Goal: Information Seeking & Learning: Understand process/instructions

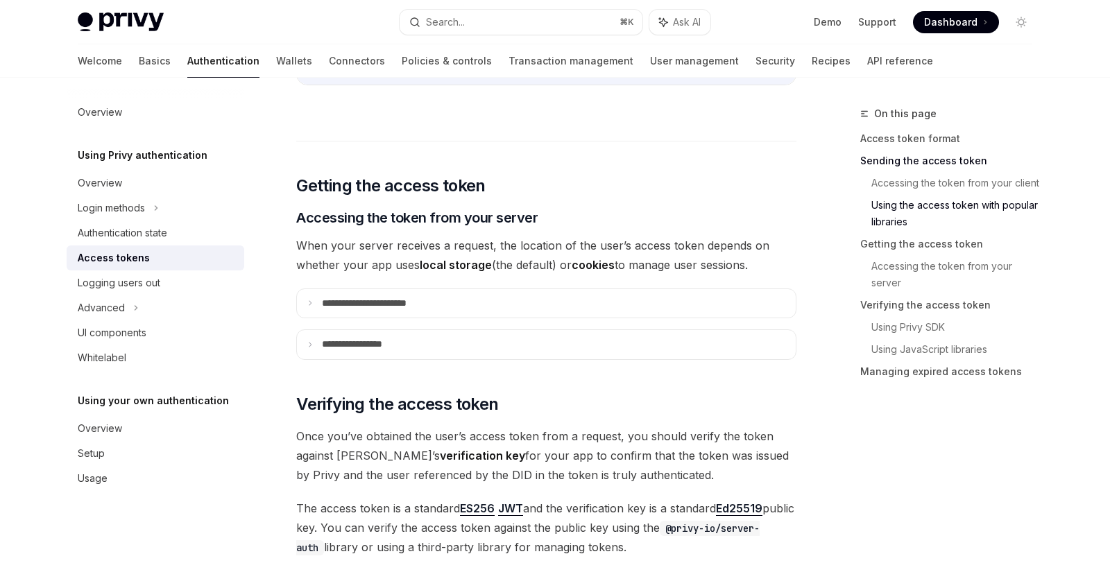
scroll to position [1684, 0]
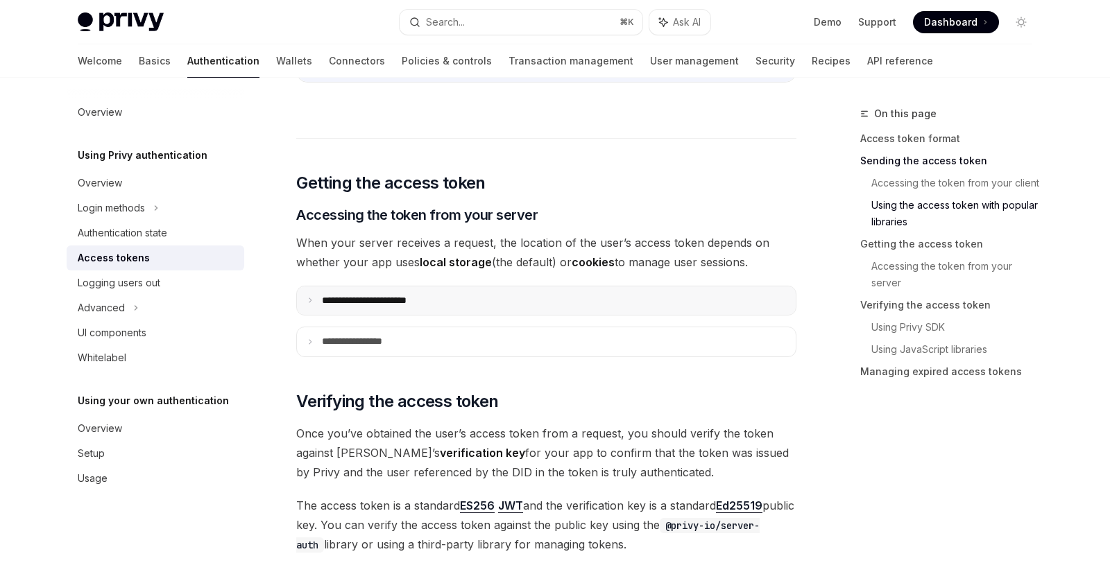
click at [454, 301] on summary "**********" at bounding box center [546, 300] width 499 height 29
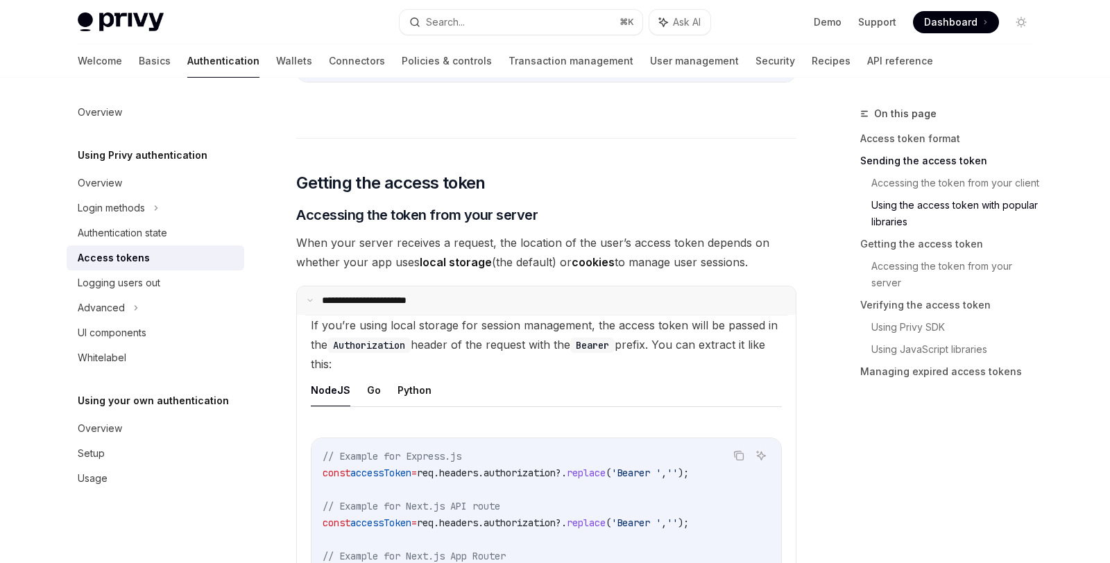
click at [454, 301] on summary "**********" at bounding box center [546, 300] width 499 height 29
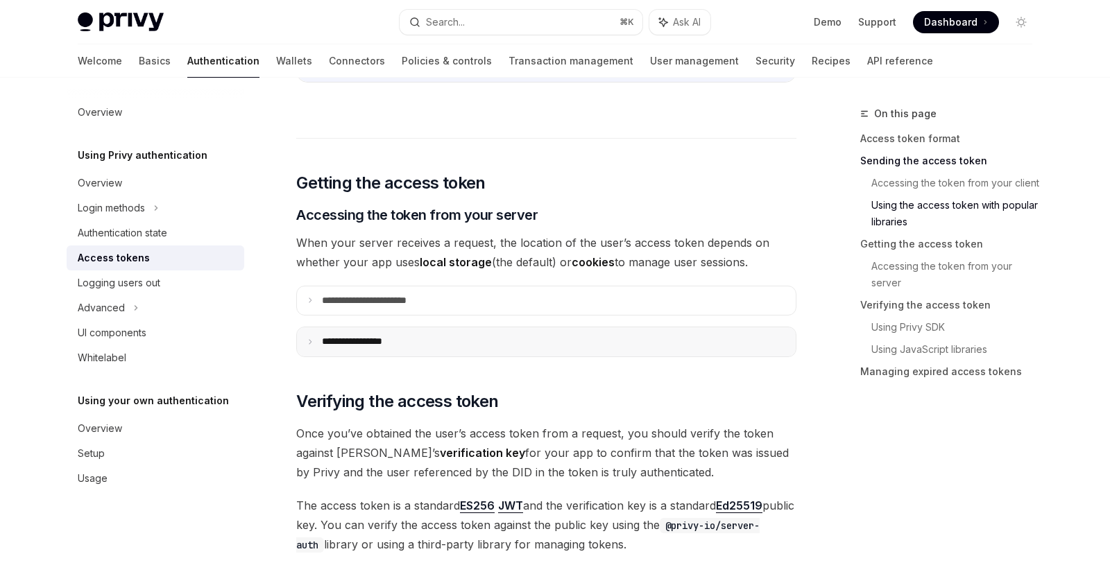
click at [431, 344] on summary "**********" at bounding box center [546, 341] width 499 height 29
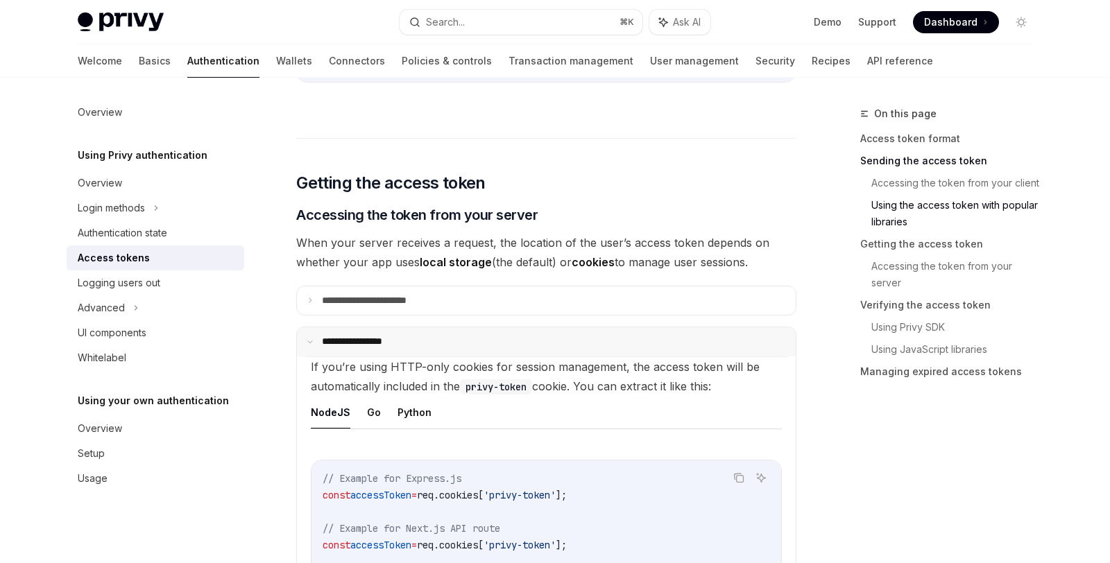
click at [431, 344] on summary "**********" at bounding box center [546, 341] width 499 height 29
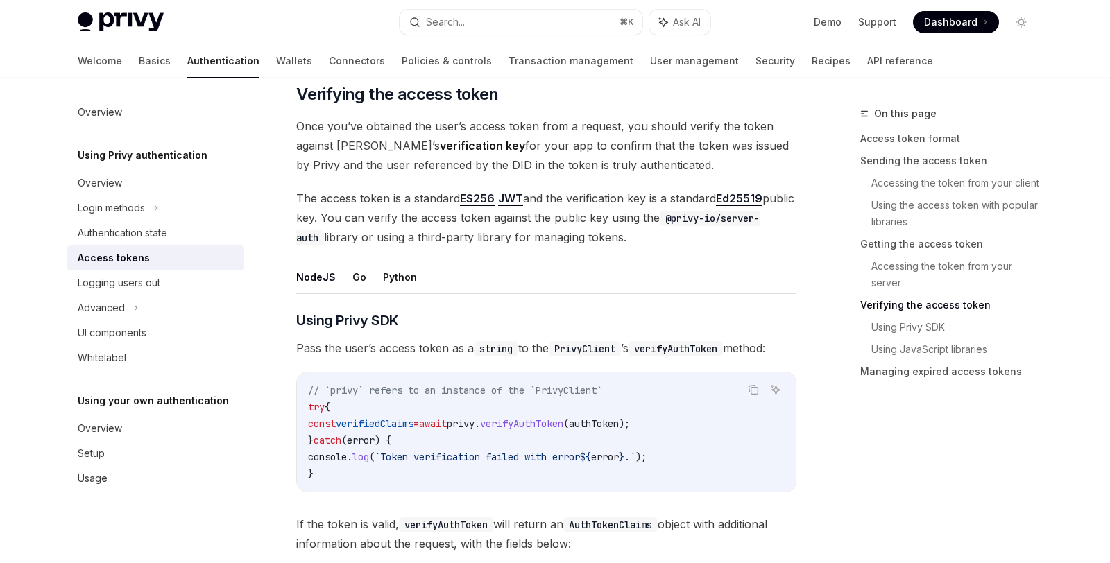
scroll to position [1995, 0]
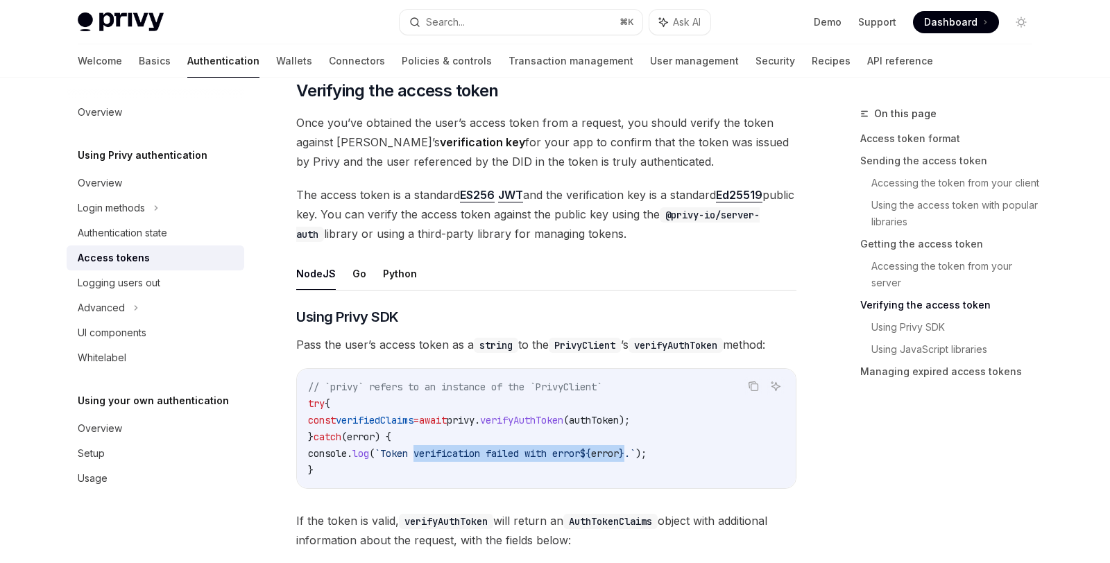
drag, startPoint x: 431, startPoint y: 454, endPoint x: 655, endPoint y: 456, distance: 224.0
click at [646, 456] on span "console . log ( `Token verification failed with error ${ error } .` );" at bounding box center [477, 453] width 338 height 12
click at [553, 425] on span "verifyAuthToken" at bounding box center [521, 420] width 83 height 12
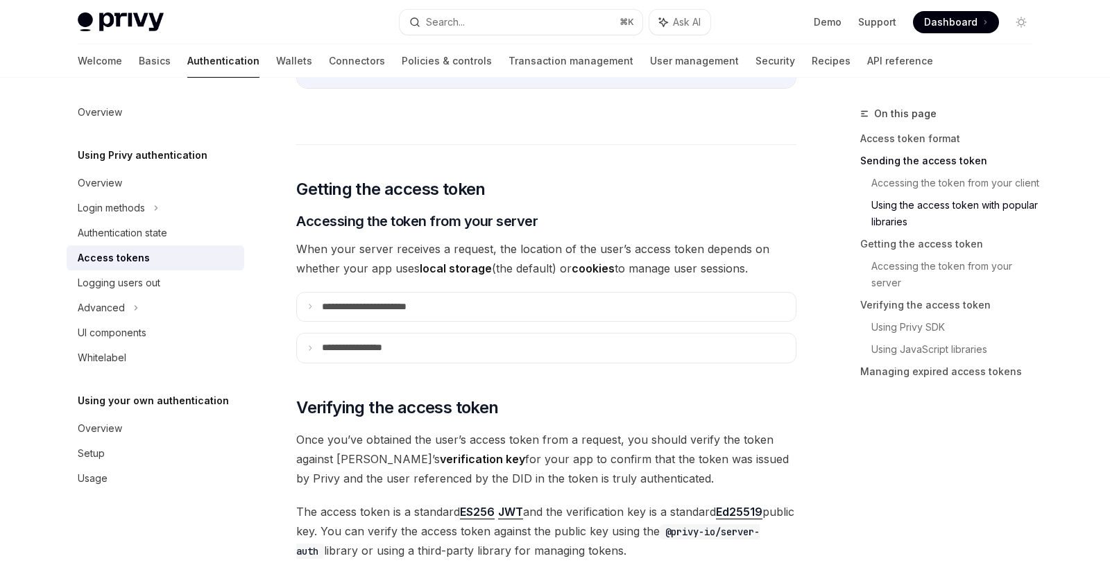
scroll to position [1670, 0]
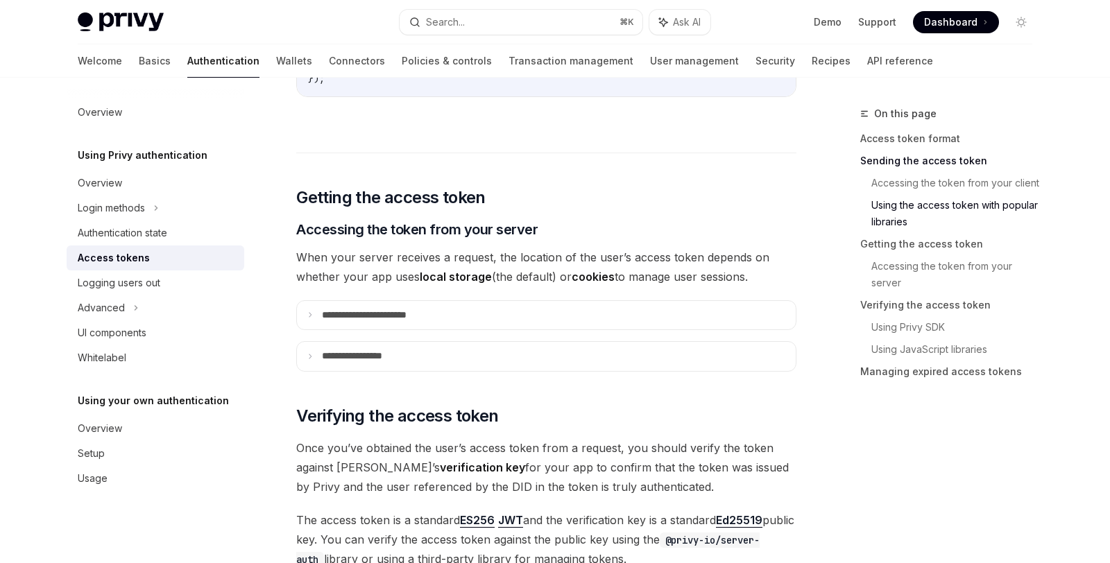
click at [397, 318] on p "**********" at bounding box center [380, 315] width 116 height 12
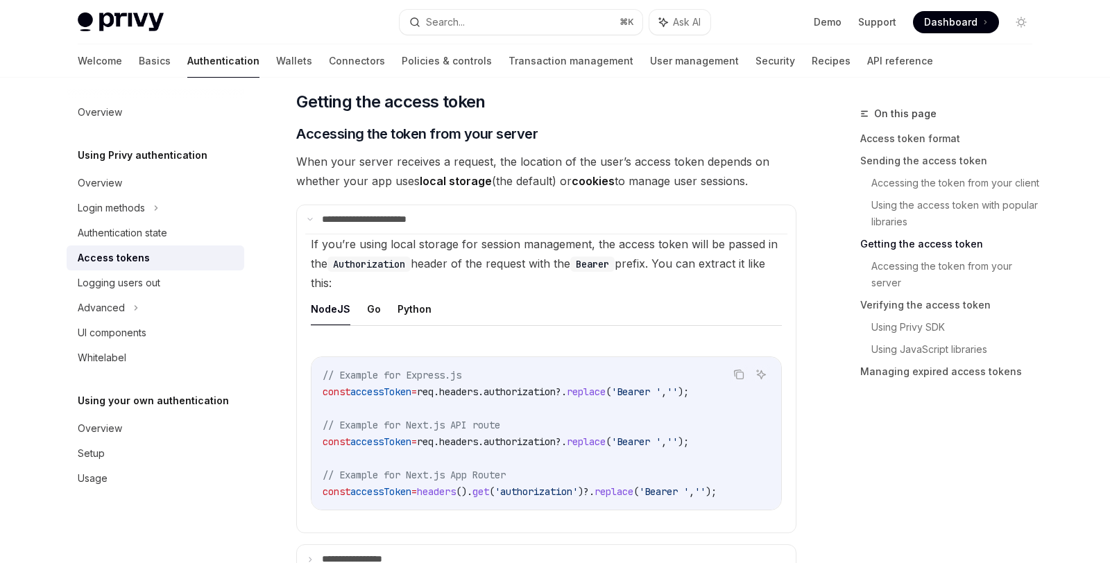
scroll to position [1766, 0]
click at [397, 318] on button "Python" at bounding box center [414, 308] width 34 height 33
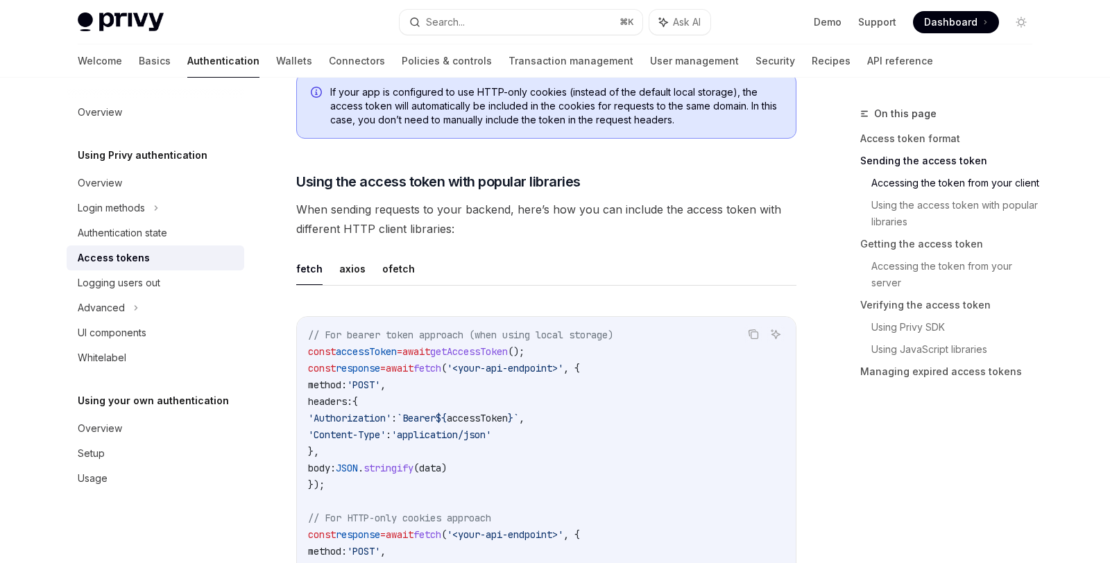
scroll to position [1116, 0]
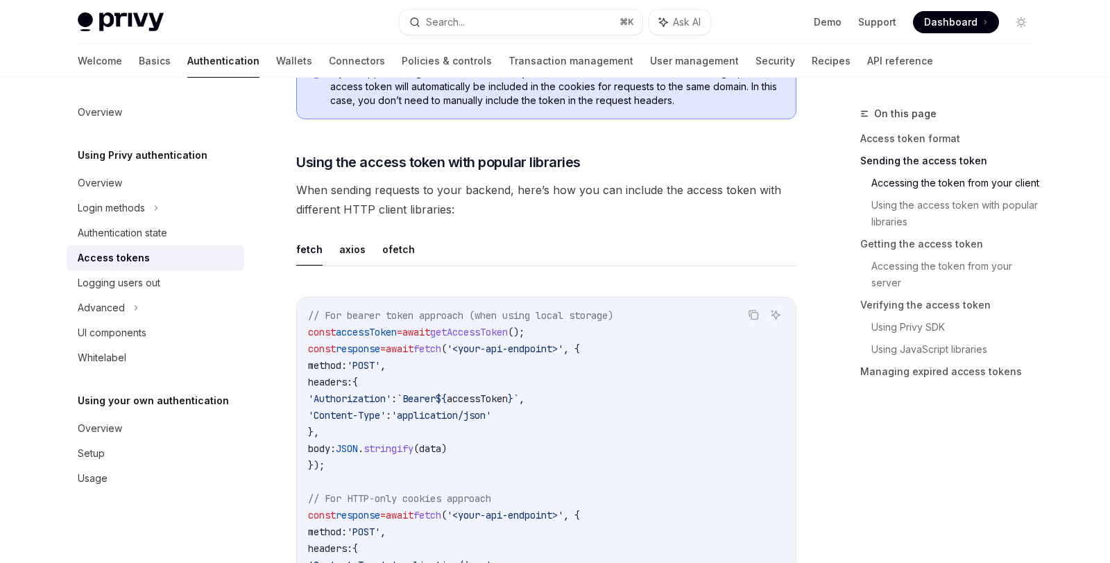
click at [441, 447] on span "data" at bounding box center [430, 448] width 22 height 12
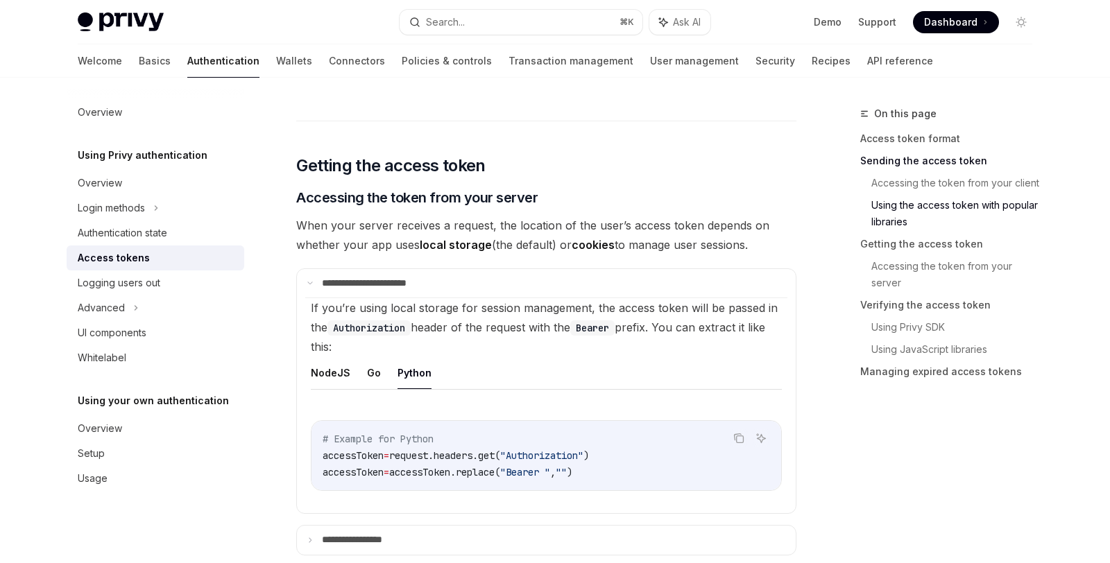
scroll to position [1833, 0]
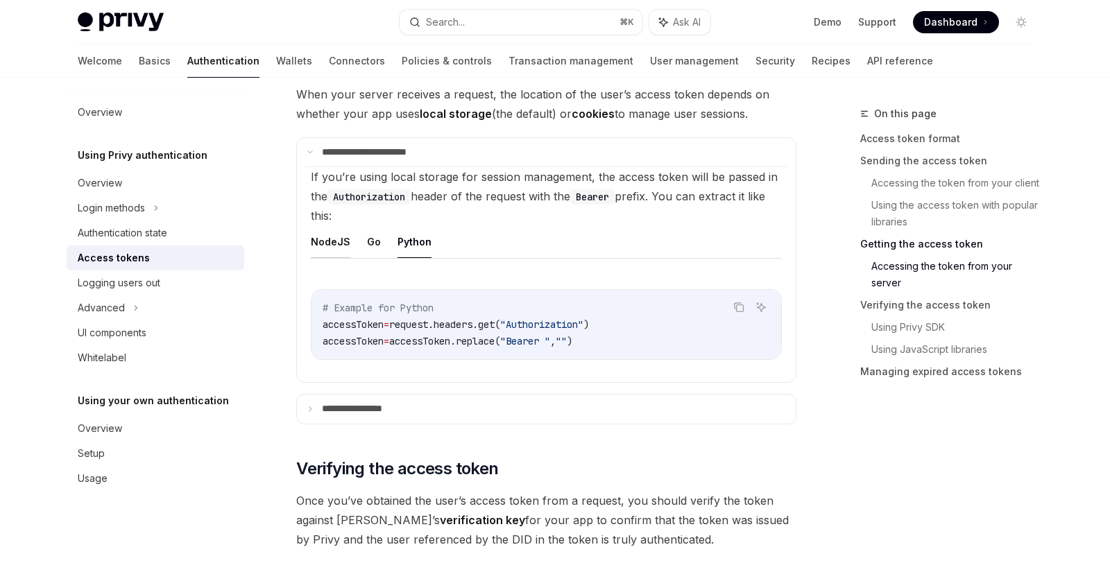
click at [337, 241] on button "NodeJS" at bounding box center [331, 241] width 40 height 33
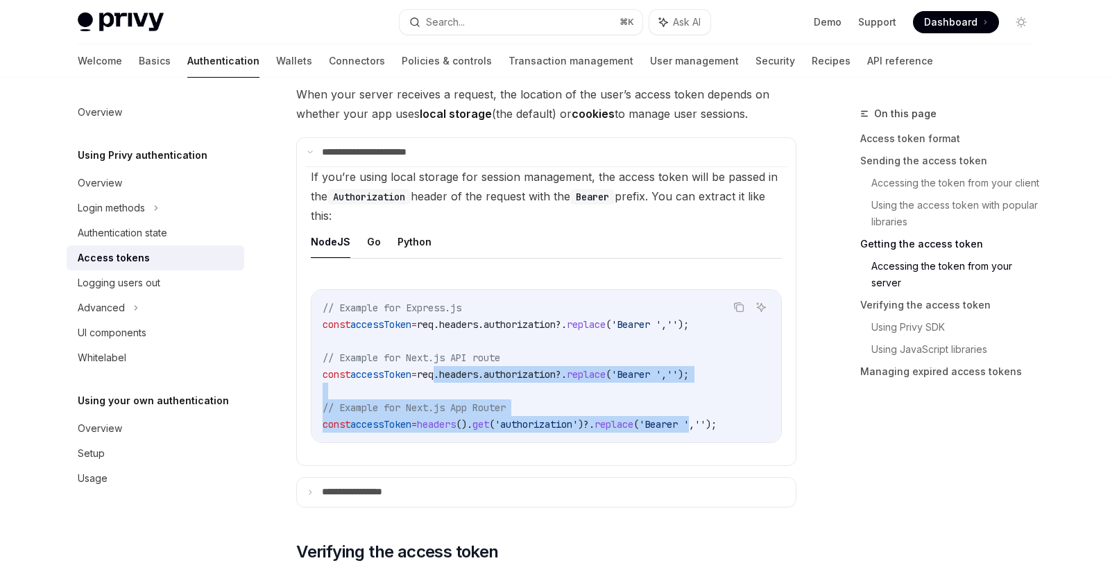
drag, startPoint x: 454, startPoint y: 373, endPoint x: 745, endPoint y: 438, distance: 298.5
click at [745, 438] on div "// Example for Express.js const accessToken = req . headers . authorization ?. …" at bounding box center [545, 366] width 469 height 153
click at [489, 422] on span "get" at bounding box center [480, 424] width 17 height 12
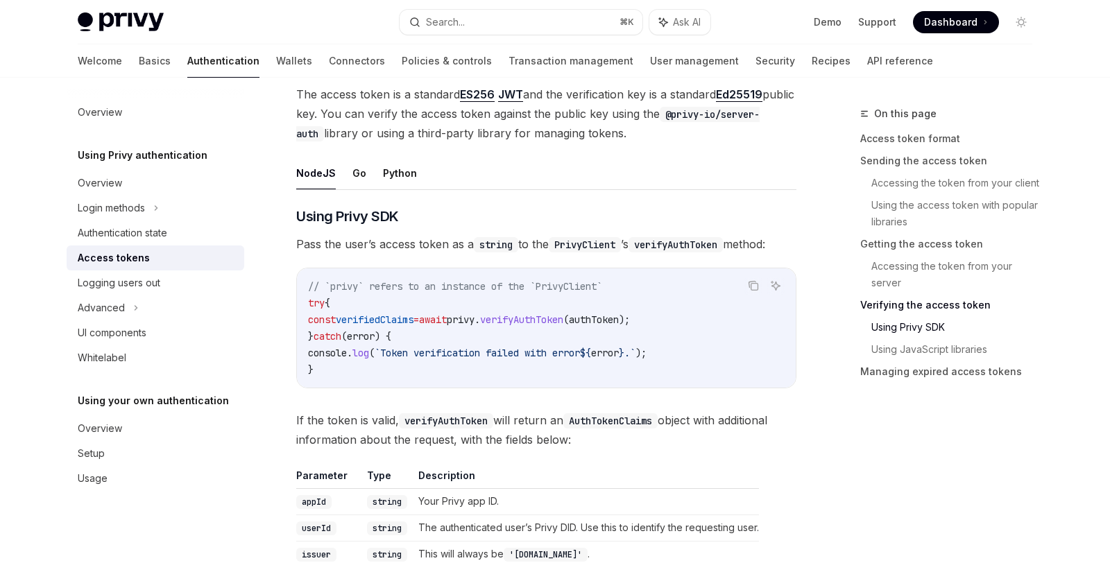
scroll to position [2405, 0]
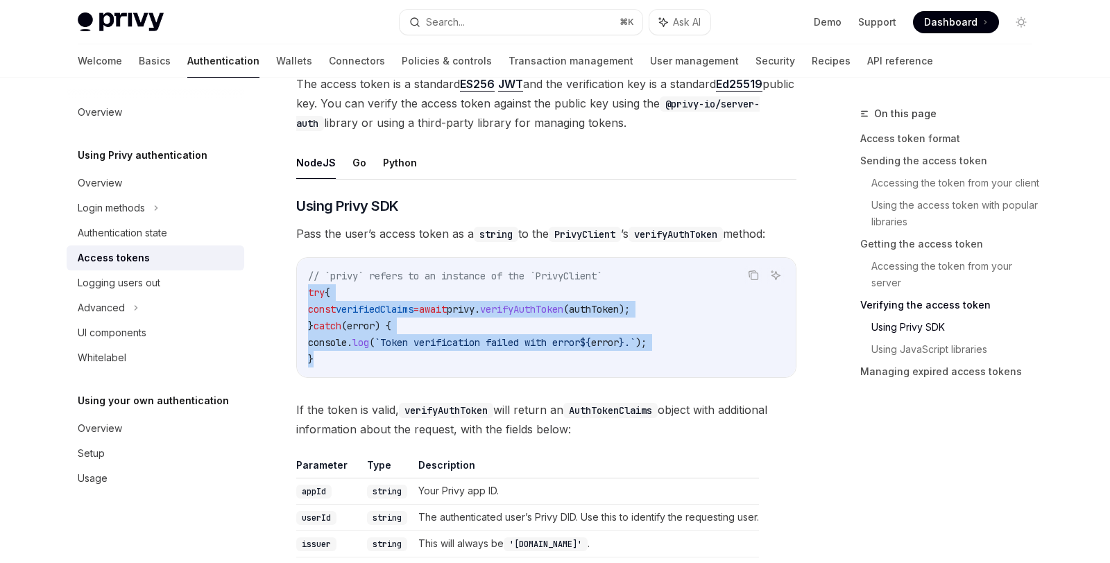
drag, startPoint x: 308, startPoint y: 300, endPoint x: 318, endPoint y: 374, distance: 74.1
click at [318, 374] on div "// `privy` refers to an instance of the `PrivyClient` try { const verifiedClaim…" at bounding box center [546, 317] width 499 height 119
click at [347, 347] on span "console" at bounding box center [327, 342] width 39 height 12
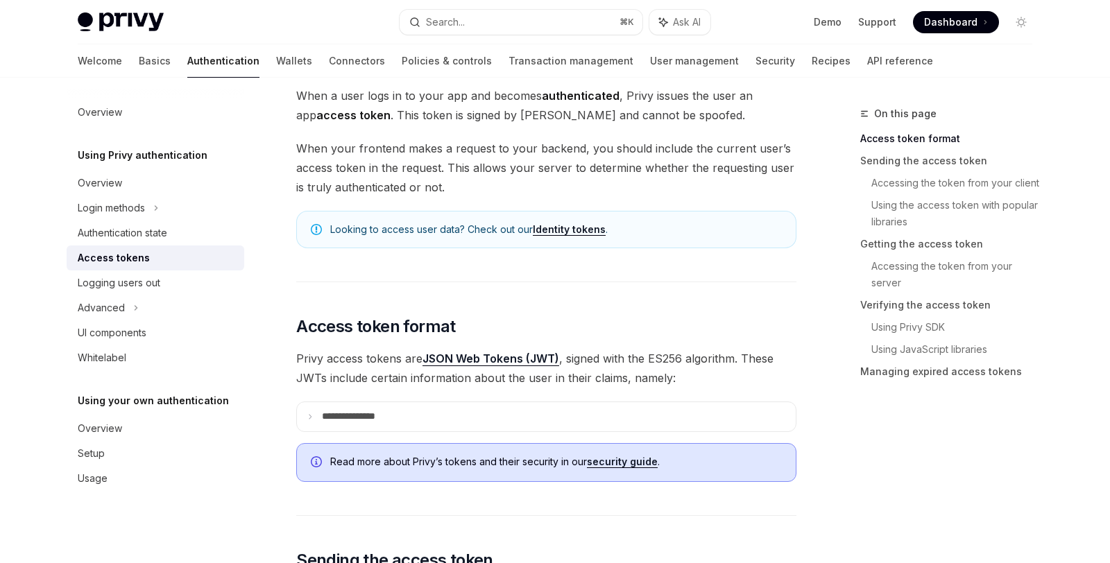
scroll to position [122, 0]
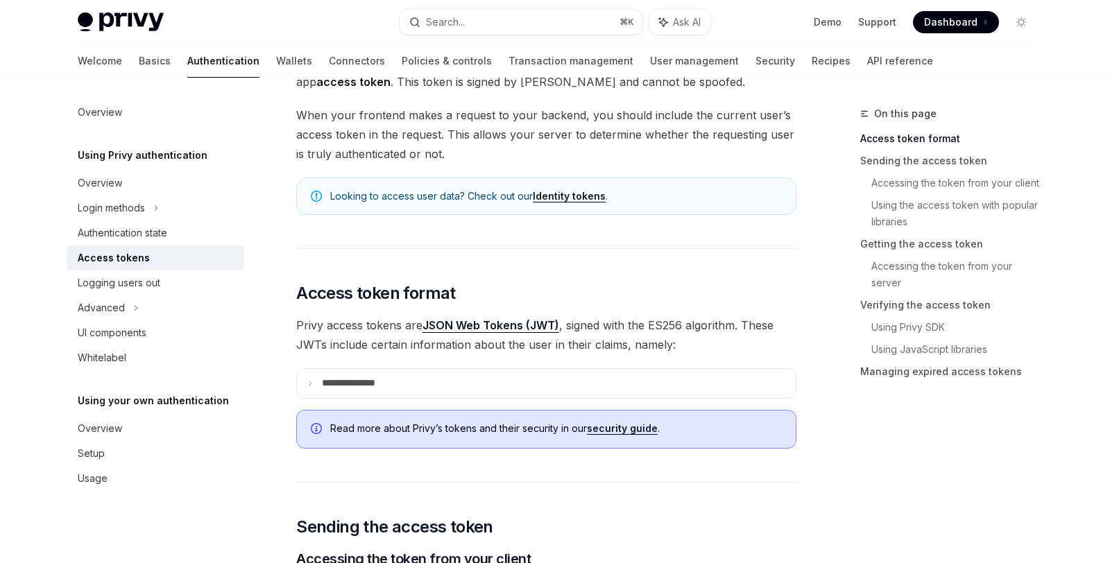
click at [388, 422] on span "Read more about [PERSON_NAME]’s tokens and their security in our security guide…" at bounding box center [555, 429] width 451 height 14
click at [350, 383] on p "**********" at bounding box center [360, 383] width 76 height 12
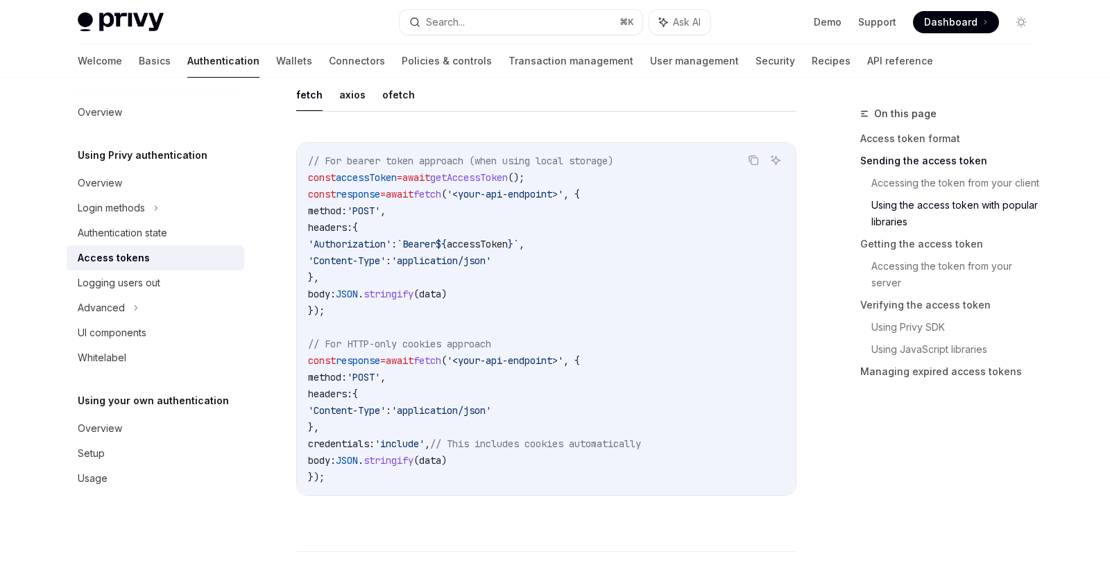
scroll to position [1733, 0]
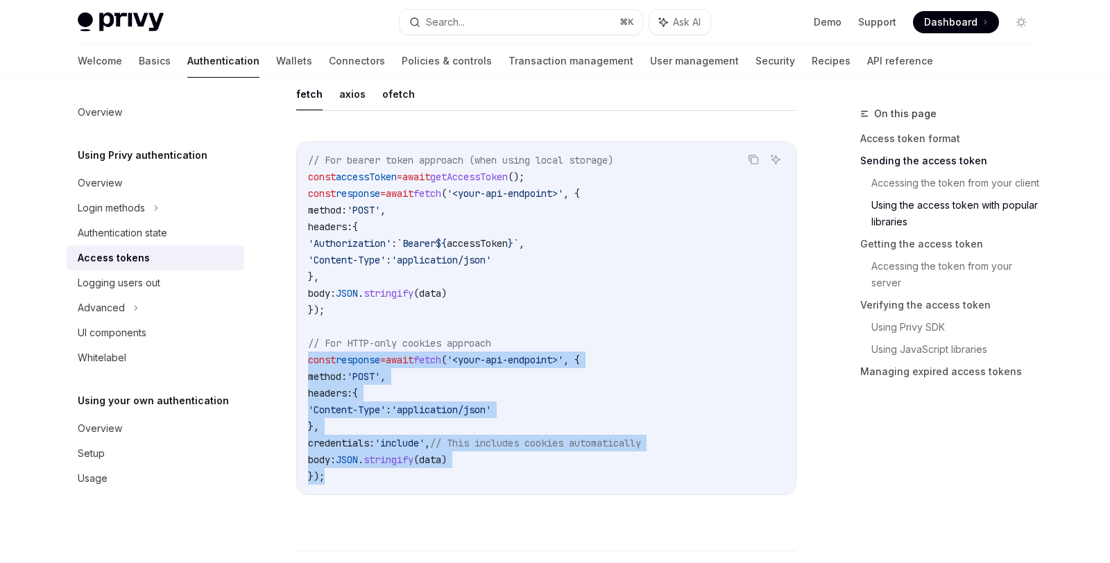
drag, startPoint x: 307, startPoint y: 359, endPoint x: 347, endPoint y: 476, distance: 123.7
click at [347, 476] on code "// For bearer token approach (when using local storage) const accessToken = awa…" at bounding box center [546, 318] width 476 height 333
click at [406, 451] on code "// For bearer token approach (when using local storage) const accessToken = awa…" at bounding box center [546, 318] width 476 height 333
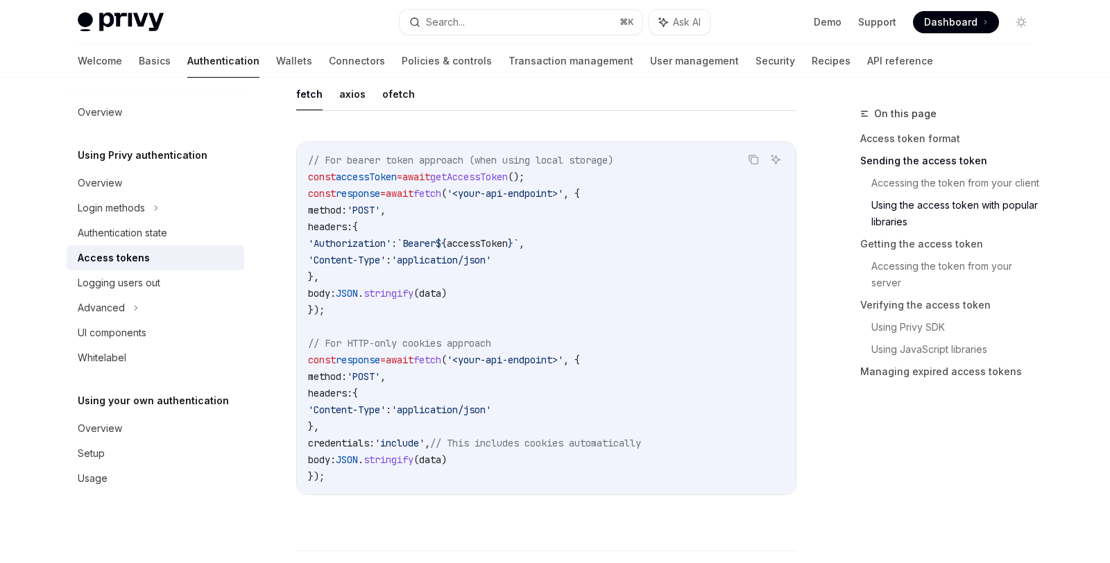
click at [415, 448] on span "'include'" at bounding box center [399, 443] width 50 height 12
drag, startPoint x: 461, startPoint y: 444, endPoint x: 678, endPoint y: 442, distance: 217.1
click at [641, 441] on span "// This includes cookies automatically" at bounding box center [535, 443] width 211 height 12
drag, startPoint x: 430, startPoint y: 410, endPoint x: 527, endPoint y: 417, distance: 97.3
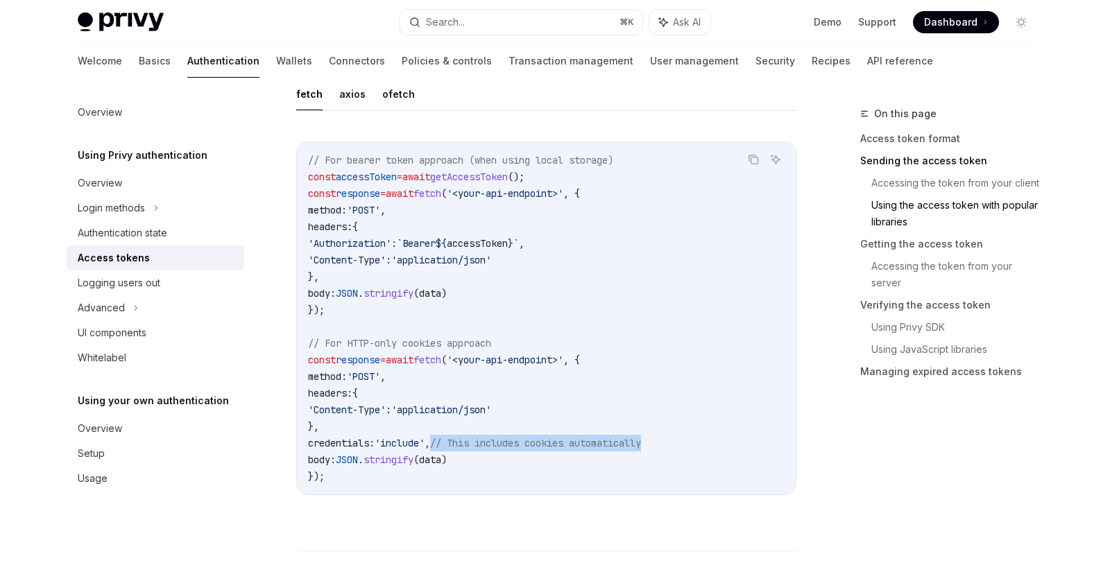
click at [527, 417] on code "// For bearer token approach (when using local storage) const accessToken = awa…" at bounding box center [546, 318] width 476 height 333
click at [513, 387] on code "// For bearer token approach (when using local storage) const accessToken = awa…" at bounding box center [546, 318] width 476 height 333
drag, startPoint x: 480, startPoint y: 357, endPoint x: 592, endPoint y: 352, distance: 111.8
click at [592, 352] on code "// For bearer token approach (when using local storage) const accessToken = awa…" at bounding box center [546, 318] width 476 height 333
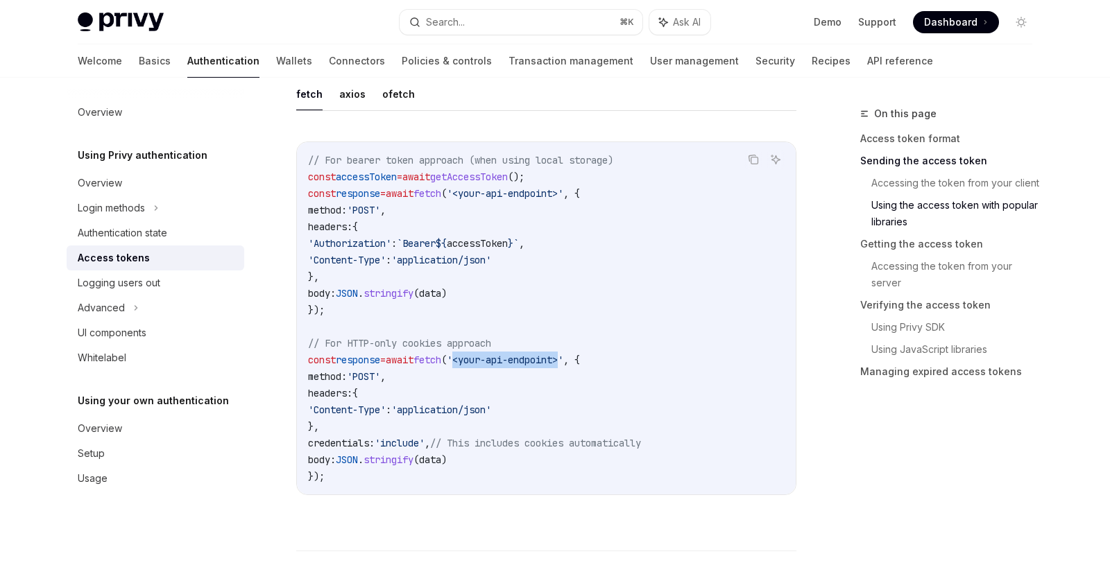
drag, startPoint x: 594, startPoint y: 359, endPoint x: 483, endPoint y: 360, distance: 110.3
click at [483, 360] on span "'<your-api-endpoint>'" at bounding box center [505, 360] width 117 height 12
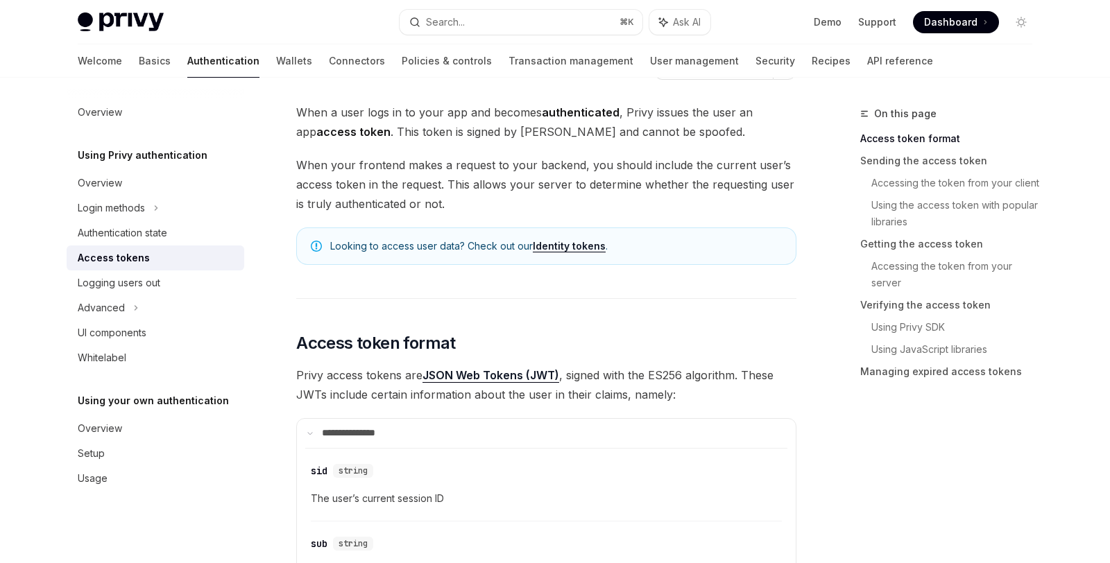
scroll to position [0, 0]
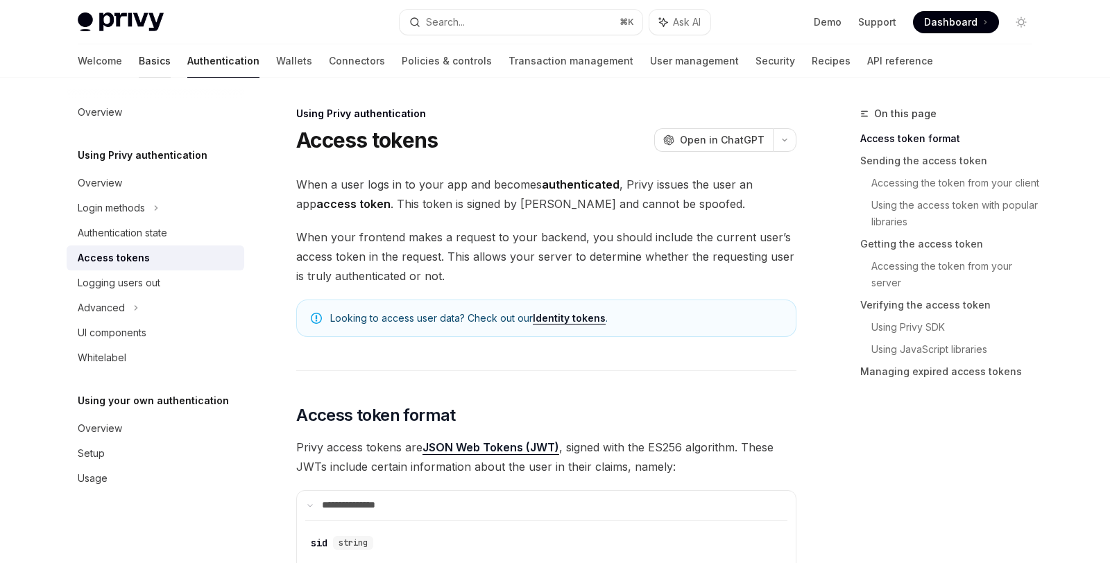
click at [139, 53] on link "Basics" at bounding box center [155, 60] width 32 height 33
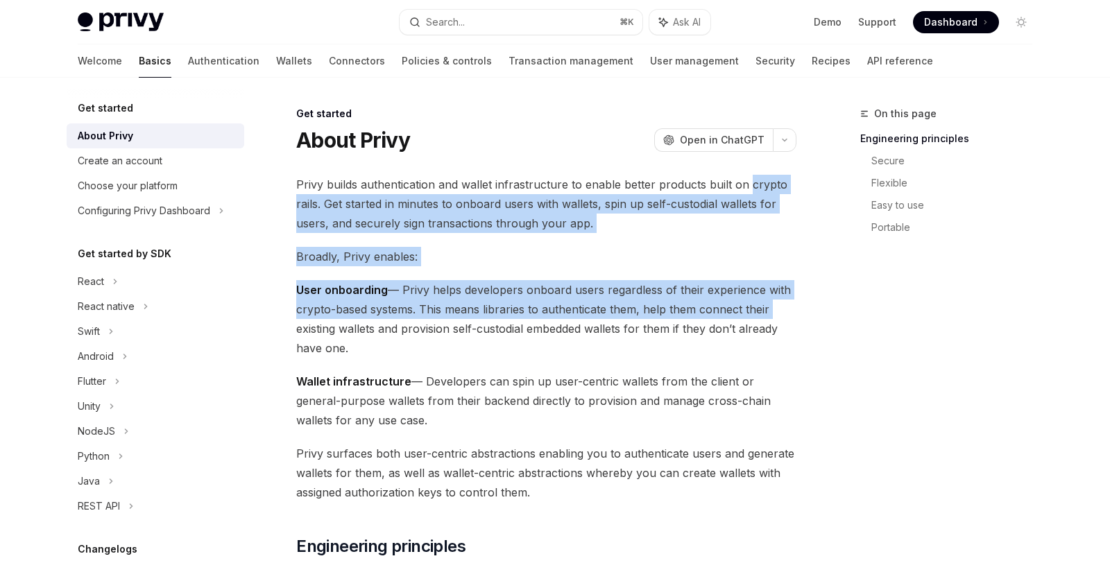
drag, startPoint x: 746, startPoint y: 183, endPoint x: 777, endPoint y: 302, distance: 123.3
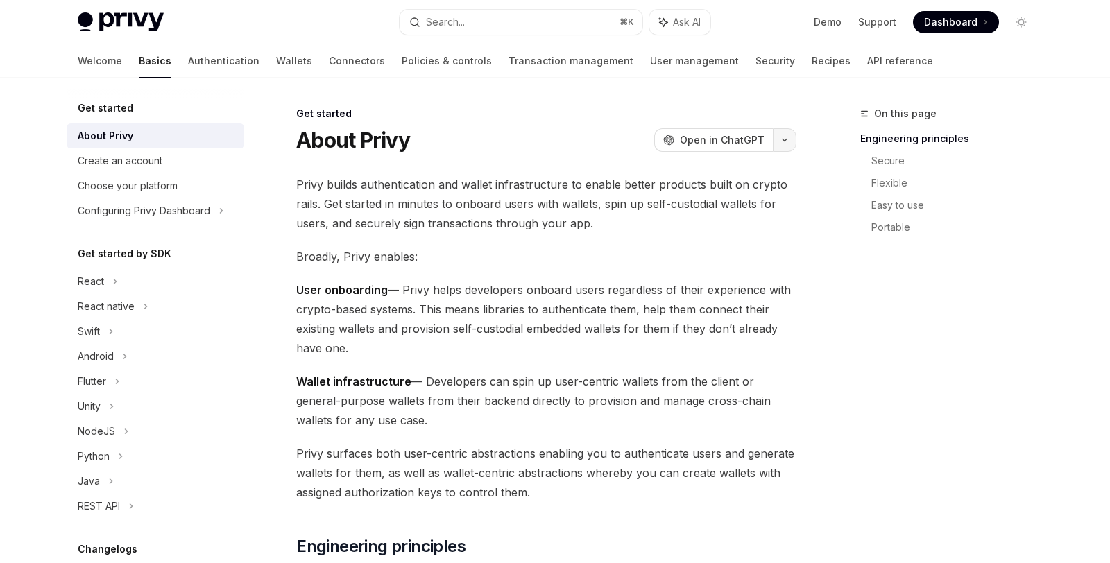
click at [784, 141] on icon "button" at bounding box center [784, 140] width 17 height 6
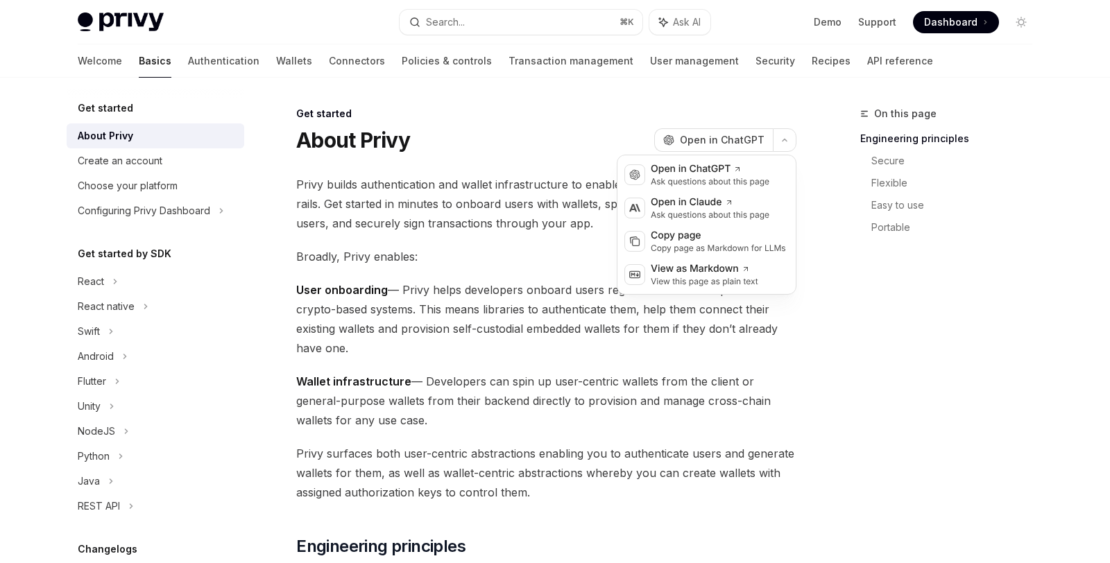
click at [778, 399] on span "Wallet infrastructure — Developers can spin up user-centric wallets from the cl…" at bounding box center [546, 401] width 500 height 58
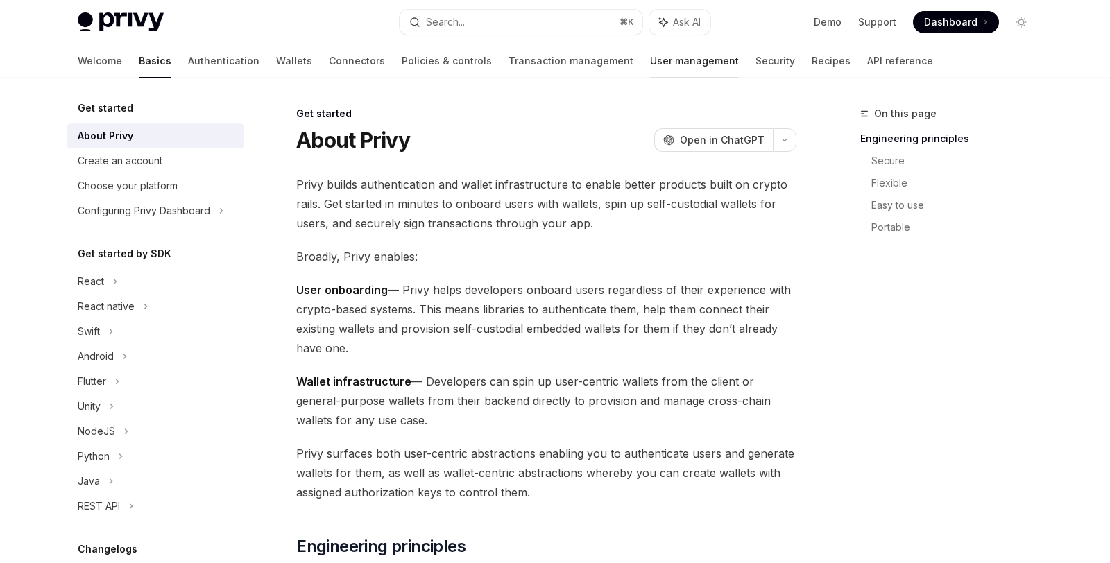
click at [650, 63] on link "User management" at bounding box center [694, 60] width 89 height 33
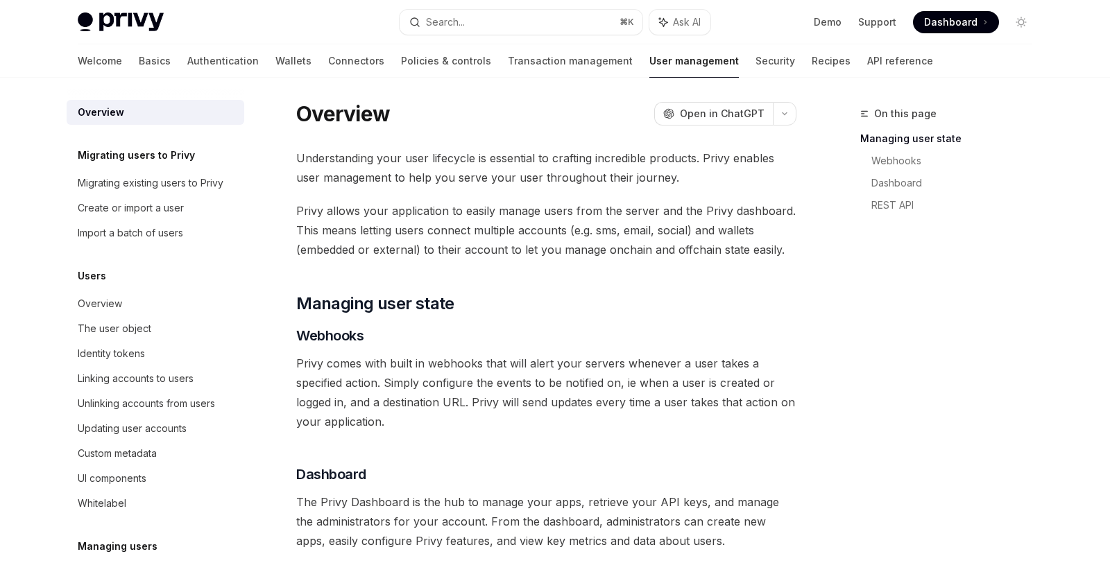
scroll to position [6, 0]
click at [709, 63] on div "Welcome Basics Authentication Wallets Connectors Policies & controls Transactio…" at bounding box center [505, 60] width 855 height 33
click at [755, 62] on link "Security" at bounding box center [775, 60] width 40 height 33
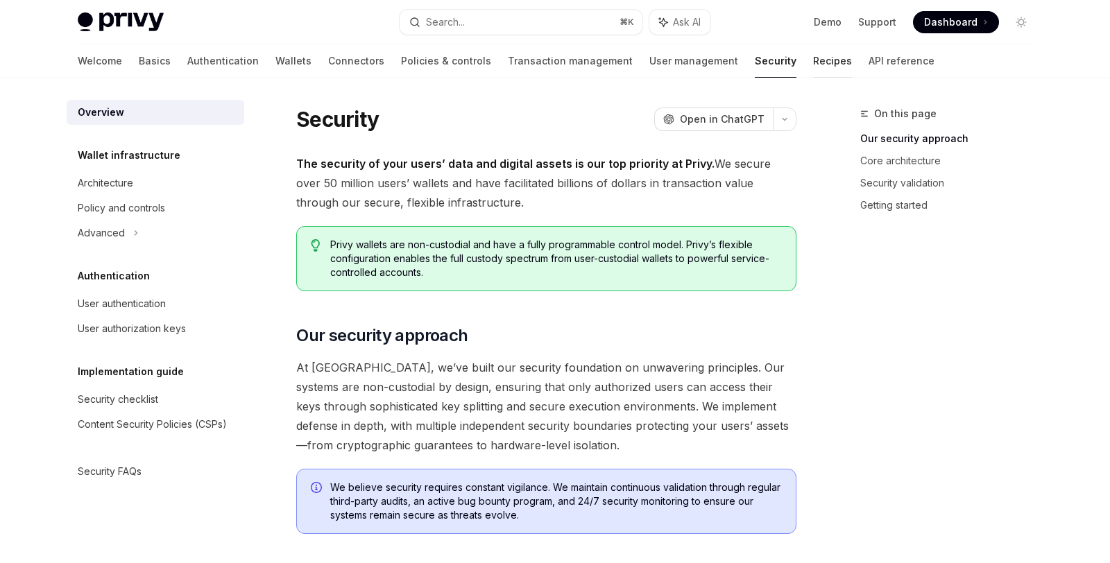
click at [813, 56] on link "Recipes" at bounding box center [832, 60] width 39 height 33
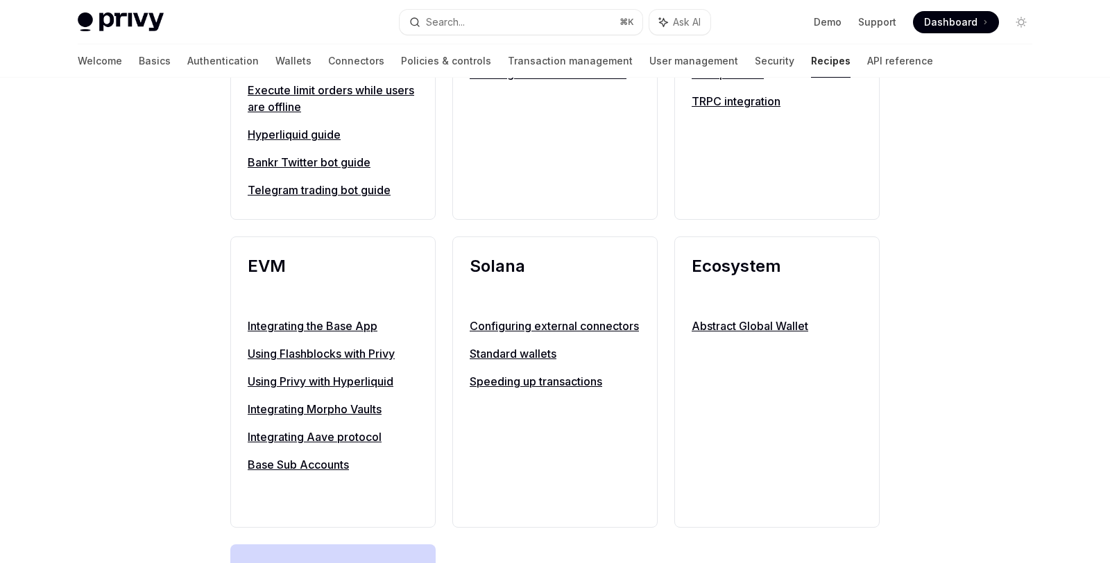
scroll to position [1320, 0]
click at [867, 55] on link "API reference" at bounding box center [900, 60] width 66 height 33
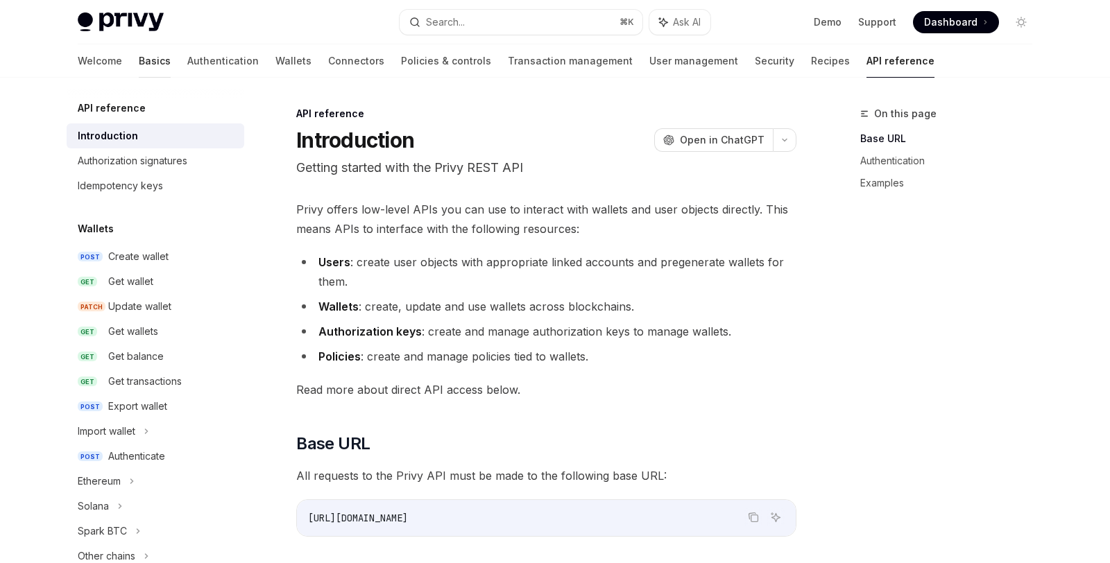
click at [139, 64] on link "Basics" at bounding box center [155, 60] width 32 height 33
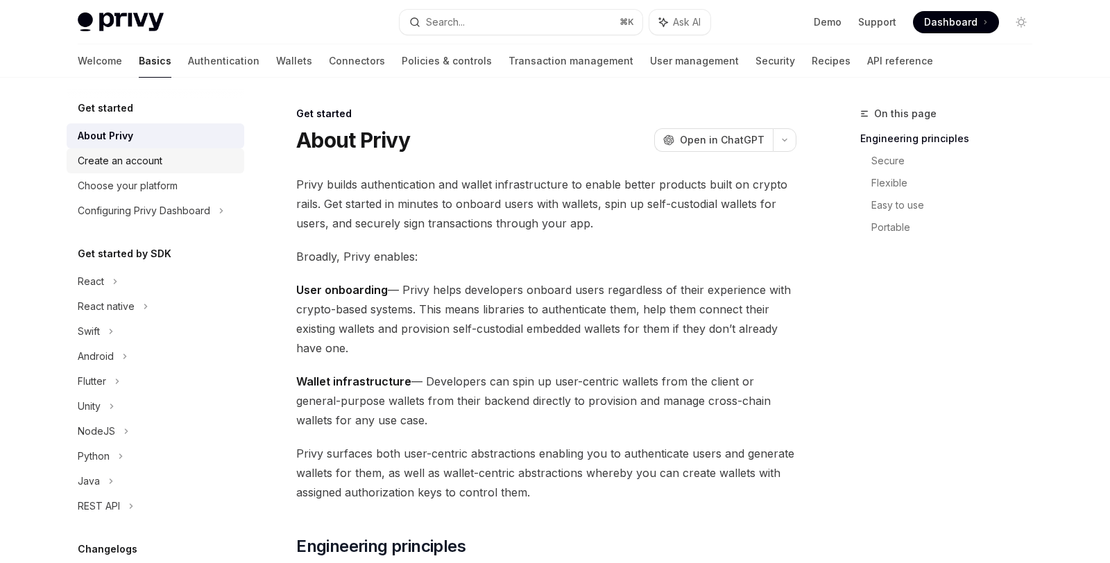
click at [96, 163] on div "Create an account" at bounding box center [120, 161] width 85 height 17
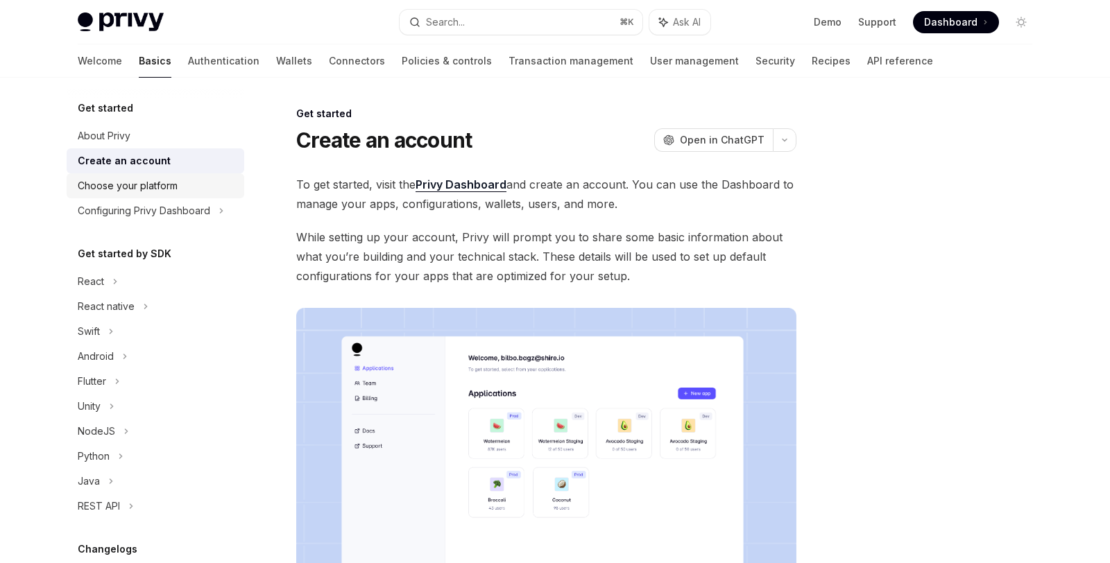
click at [141, 187] on div "Choose your platform" at bounding box center [128, 186] width 100 height 17
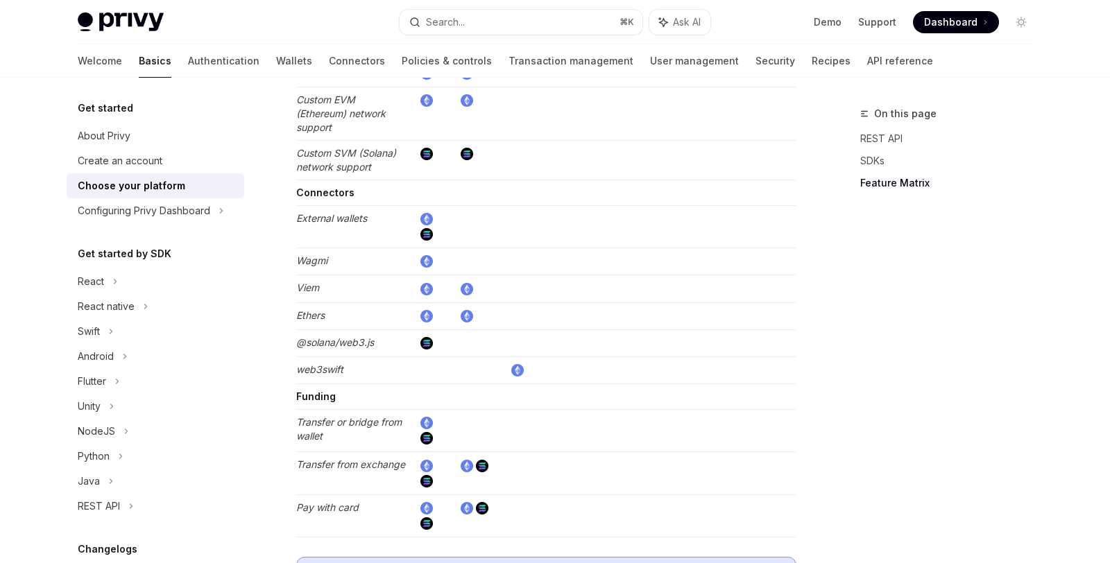
scroll to position [2615, 0]
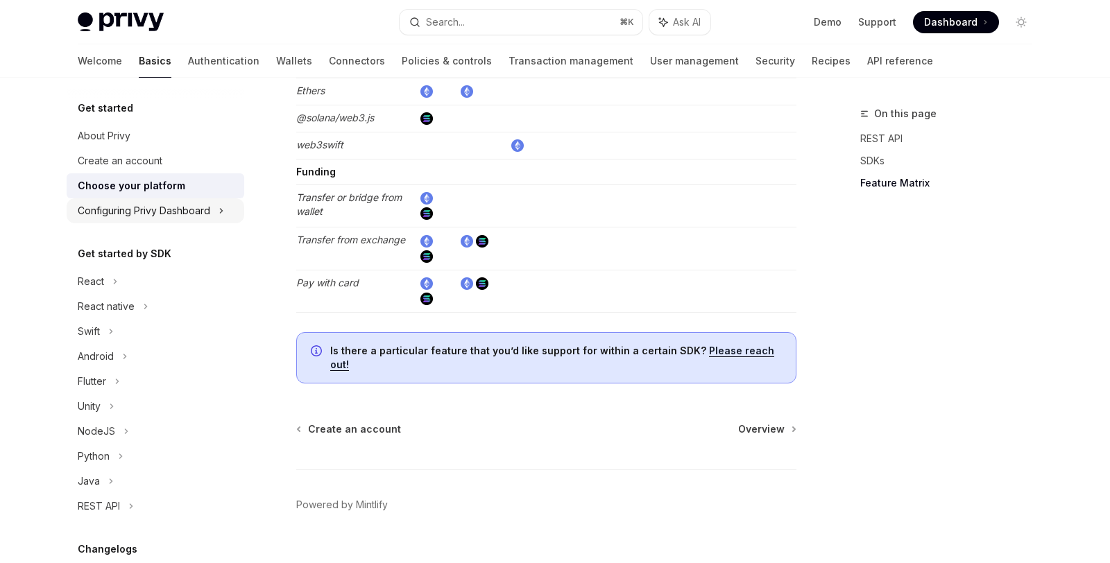
click at [157, 205] on div "Configuring Privy Dashboard" at bounding box center [144, 210] width 132 height 17
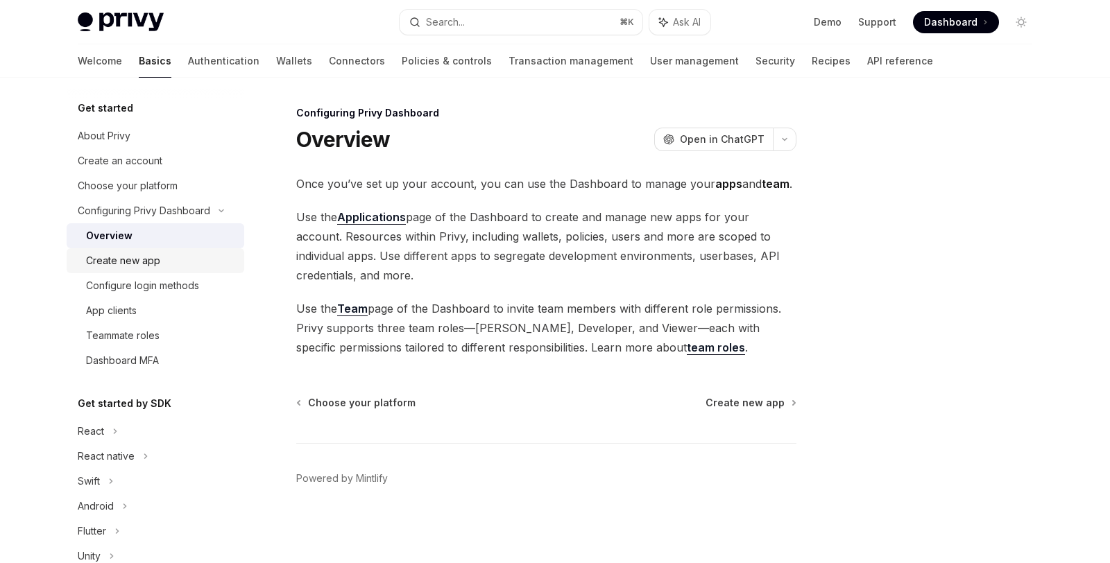
click at [141, 268] on div "Create new app" at bounding box center [123, 260] width 74 height 17
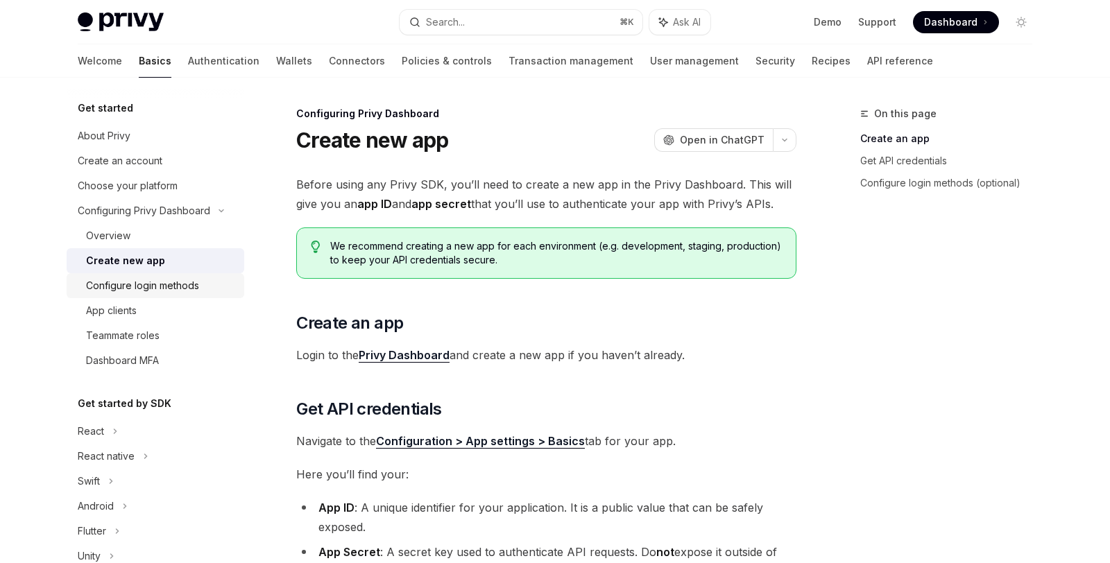
click at [137, 289] on div "Configure login methods" at bounding box center [142, 285] width 113 height 17
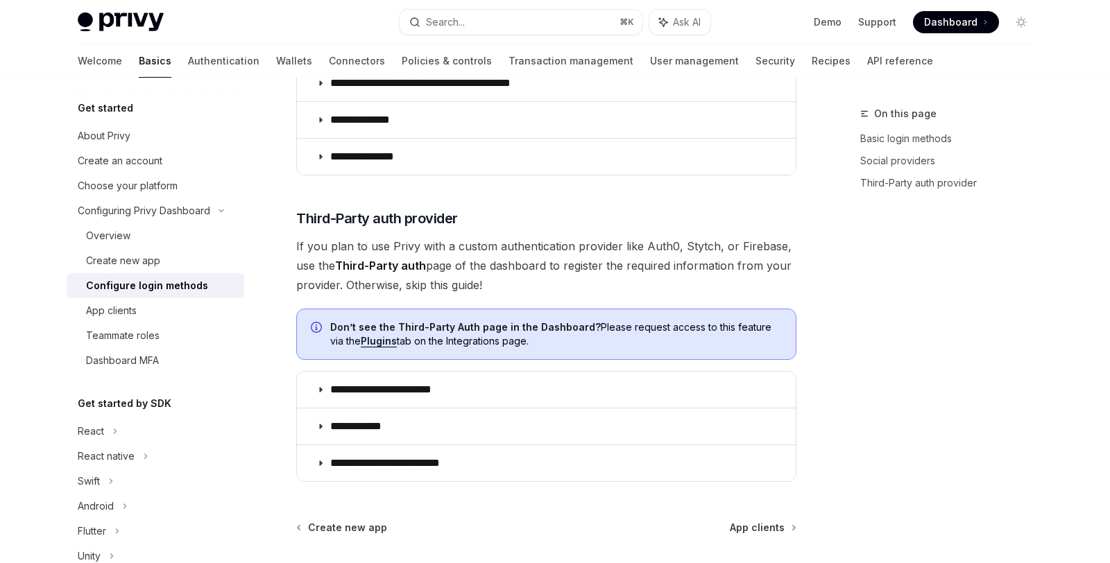
scroll to position [766, 0]
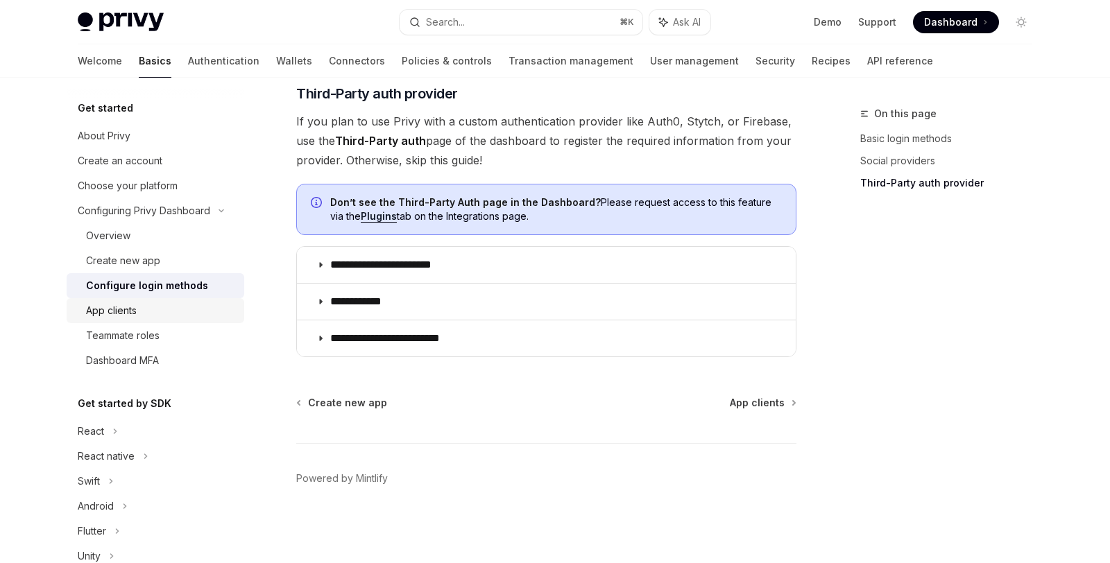
click at [119, 316] on div "App clients" at bounding box center [111, 310] width 51 height 17
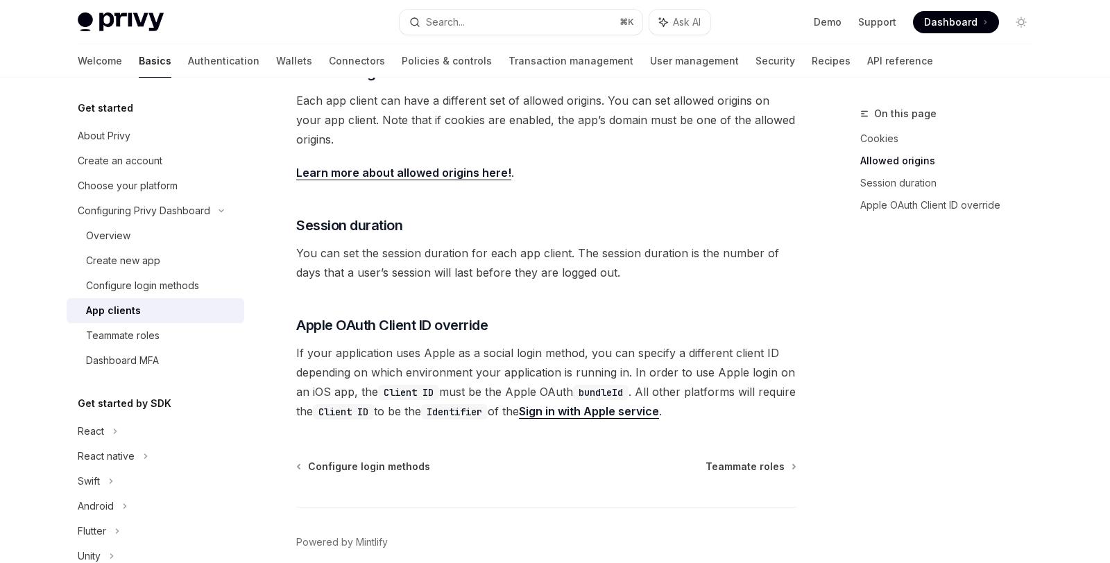
scroll to position [546, 0]
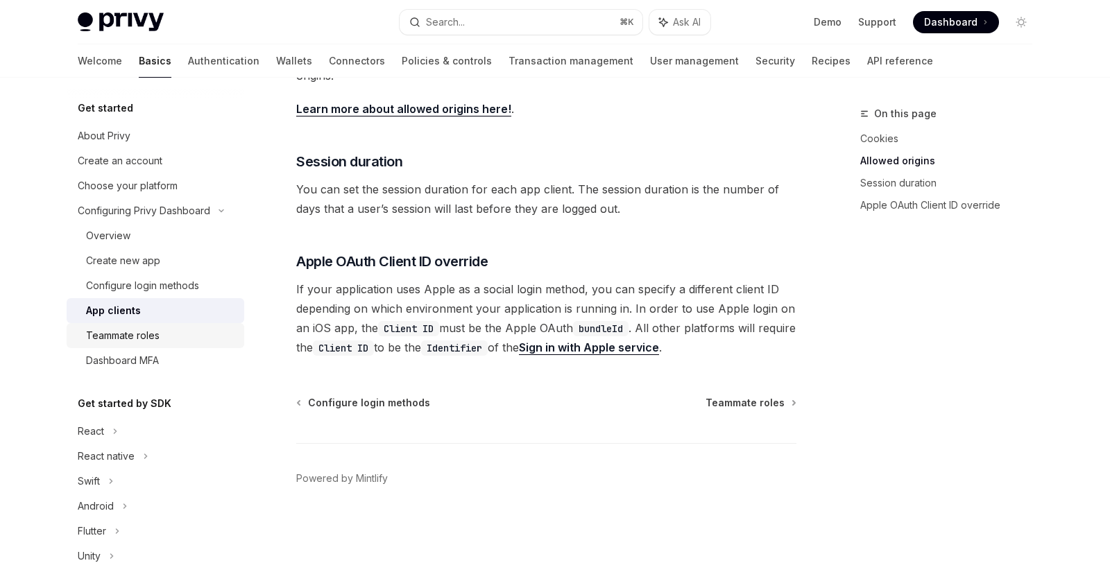
click at [135, 340] on div "Teammate roles" at bounding box center [123, 335] width 74 height 17
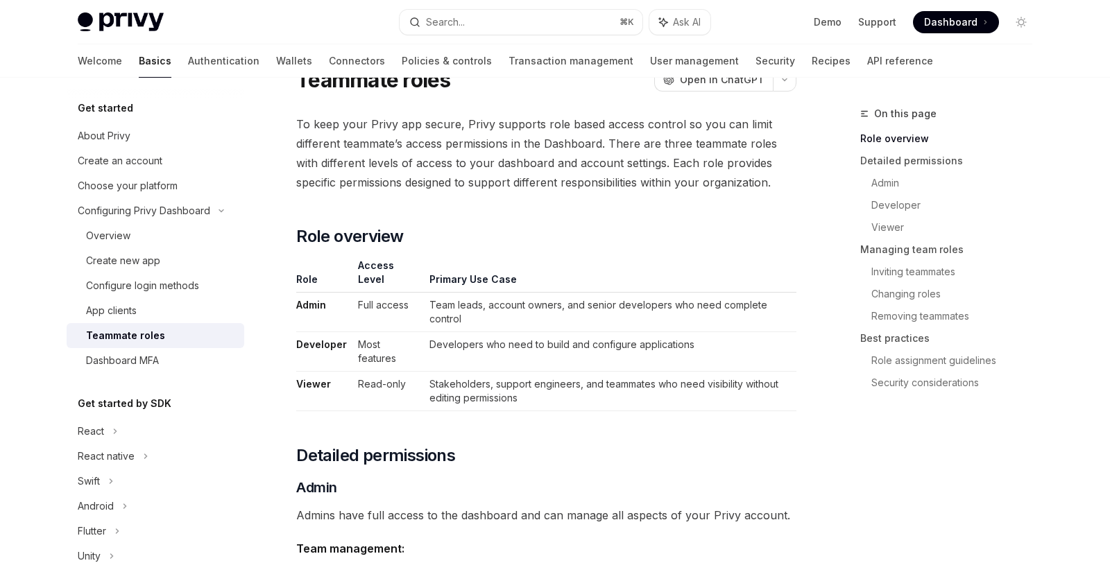
scroll to position [95, 0]
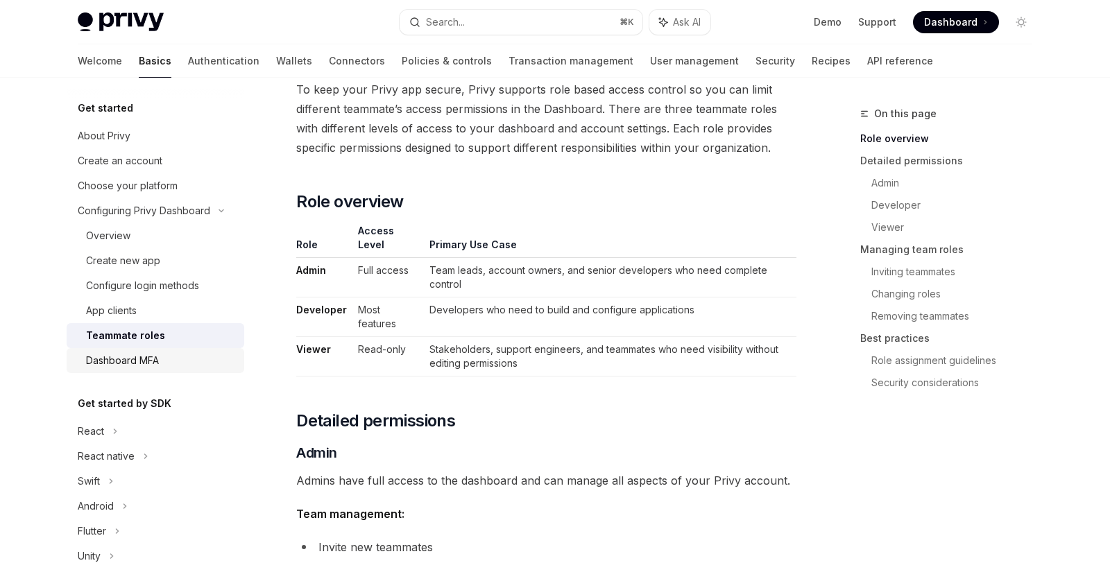
click at [133, 365] on div "Dashboard MFA" at bounding box center [122, 360] width 73 height 17
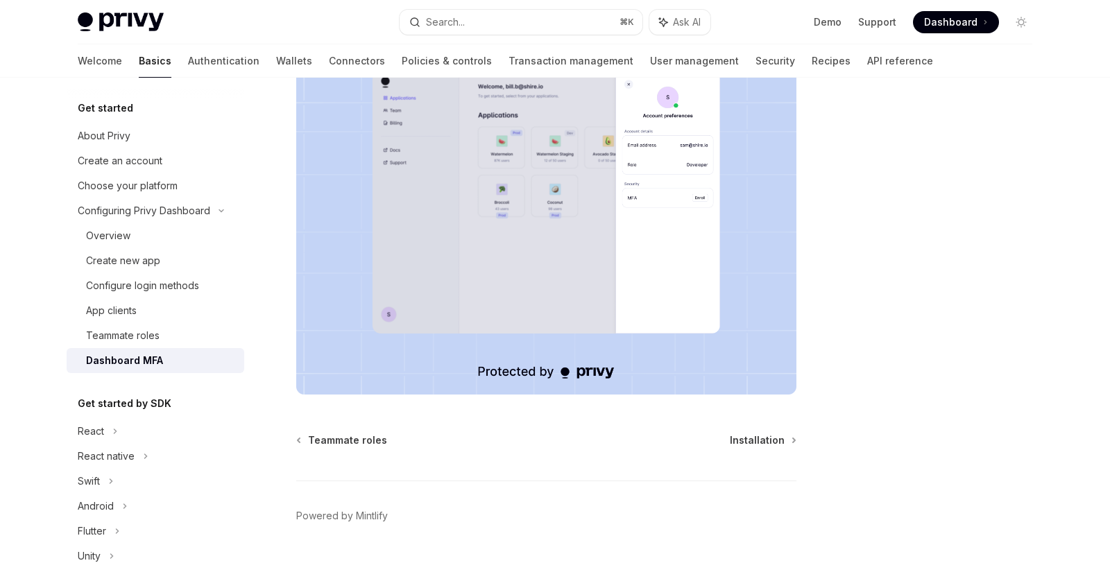
scroll to position [271, 0]
type textarea "*"
